Goal: Task Accomplishment & Management: Manage account settings

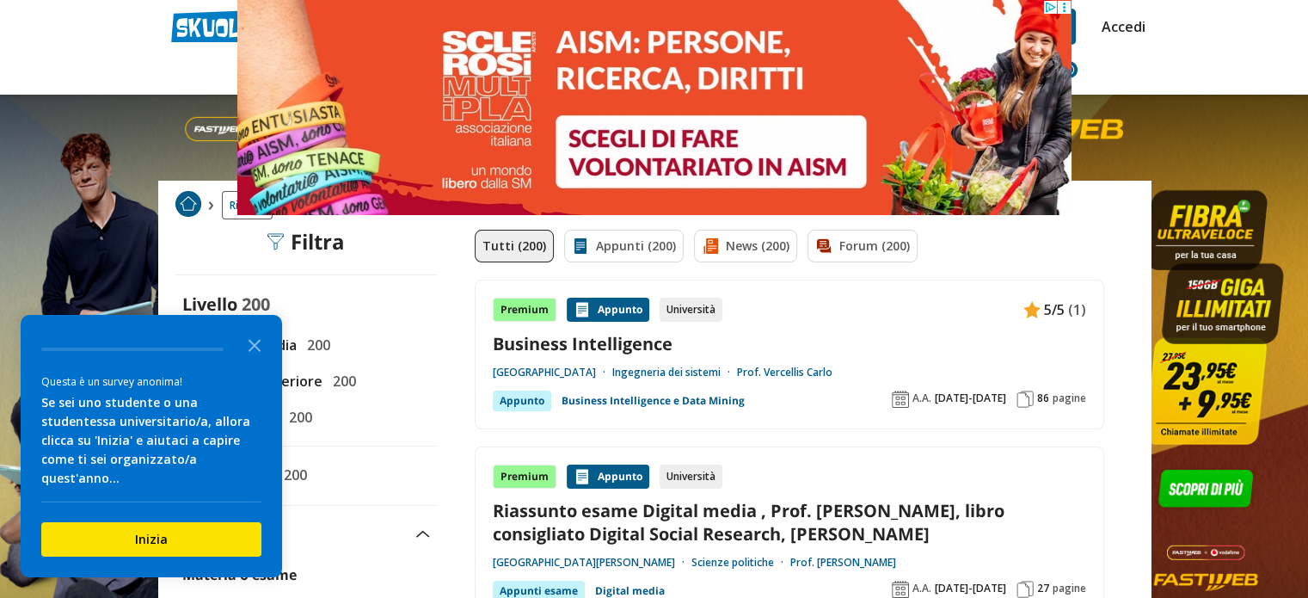
click at [1128, 23] on link "Accedi" at bounding box center [1120, 27] width 36 height 36
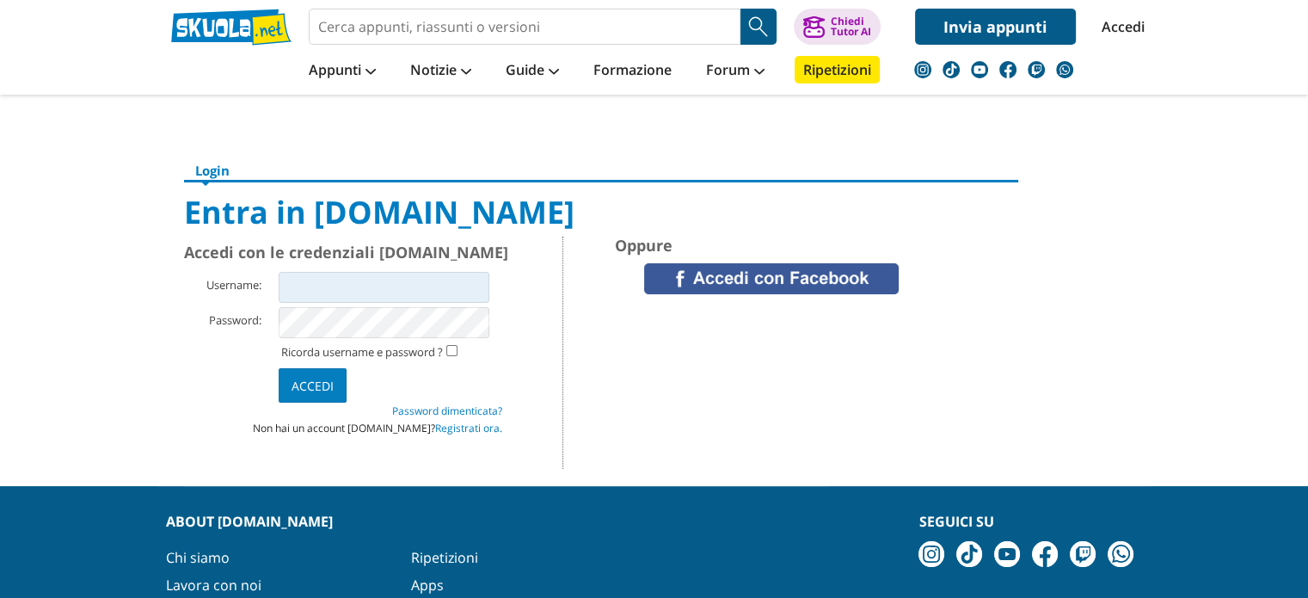
click at [393, 280] on input "Username:" at bounding box center [384, 287] width 211 height 31
type input "[EMAIL_ADDRESS][DOMAIN_NAME]"
click at [1121, 19] on link "Accedi" at bounding box center [1120, 27] width 36 height 36
click at [385, 282] on input "Username:" at bounding box center [384, 287] width 211 height 31
type input "mikhaiel.andrea03@gmail.com"
